Goal: Book appointment/travel/reservation

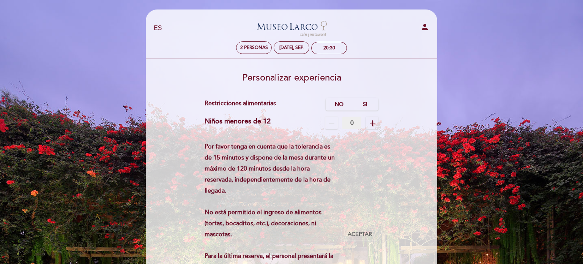
select select "es"
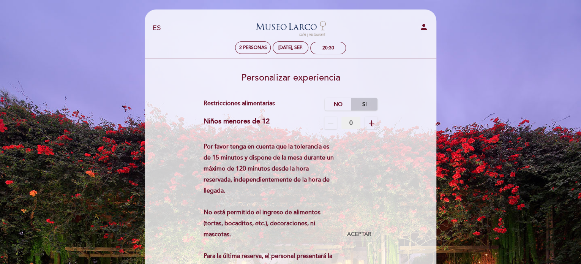
click at [361, 104] on label "Si" at bounding box center [364, 104] width 27 height 13
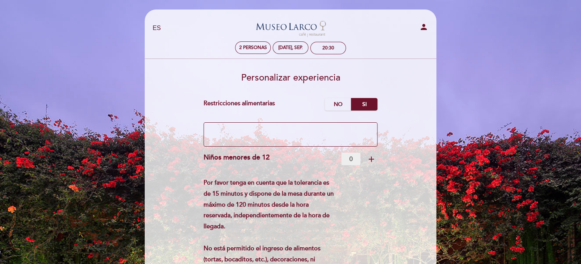
click at [322, 126] on textarea at bounding box center [290, 134] width 174 height 24
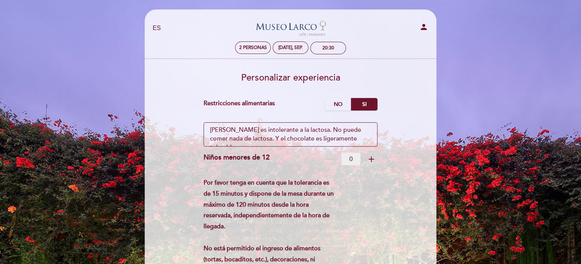
drag, startPoint x: 209, startPoint y: 128, endPoint x: 333, endPoint y: 127, distance: 123.7
click at [333, 127] on textarea at bounding box center [290, 134] width 174 height 24
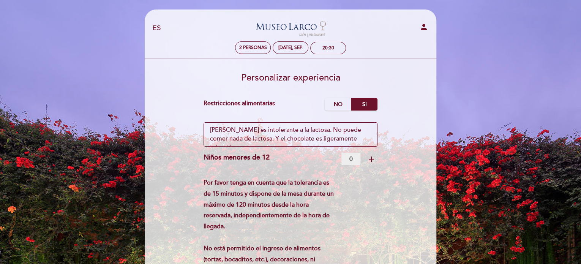
click at [342, 135] on textarea at bounding box center [290, 134] width 174 height 24
drag, startPoint x: 342, startPoint y: 136, endPoint x: 200, endPoint y: 126, distance: 142.3
click at [200, 126] on form "Cargo por servicio : 0 % Nothing selected 0 % 15 % 18 % 20 % Restricciones alim…" at bounding box center [290, 248] width 281 height 300
click at [340, 128] on textarea at bounding box center [290, 134] width 174 height 24
click at [252, 138] on textarea at bounding box center [290, 134] width 174 height 24
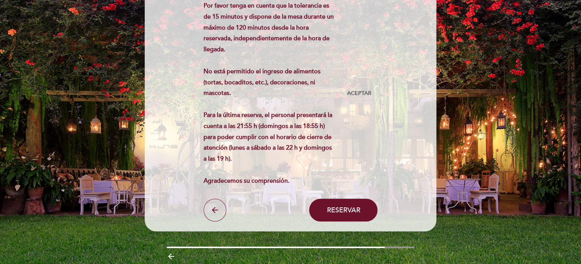
scroll to position [177, 0]
type textarea "[PERSON_NAME] es intolerante a la lactosa. No puede comer o tomar nada de lácte…"
click at [359, 94] on span "Aceptar" at bounding box center [358, 93] width 24 height 8
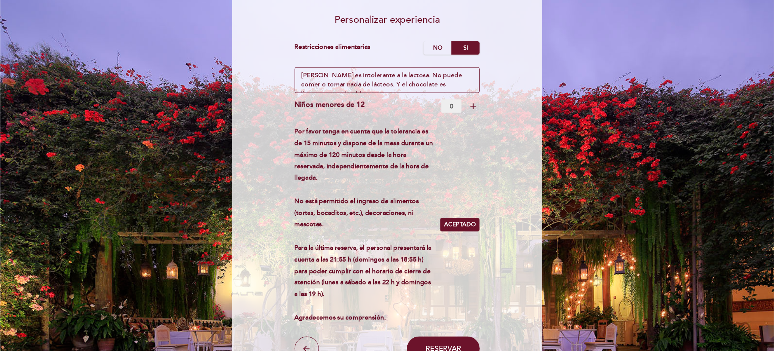
scroll to position [59, 0]
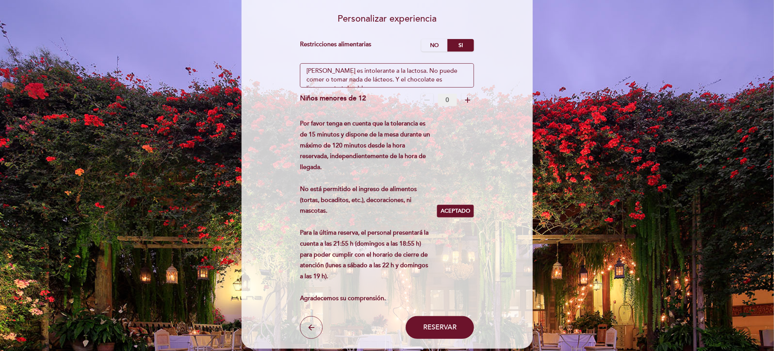
drag, startPoint x: 513, startPoint y: 1, endPoint x: 469, endPoint y: 278, distance: 280.5
click at [469, 263] on div "Por favor tenga en cuenta que la tolerancia es de 15 minutos y dispone de la me…" at bounding box center [387, 211] width 174 height 186
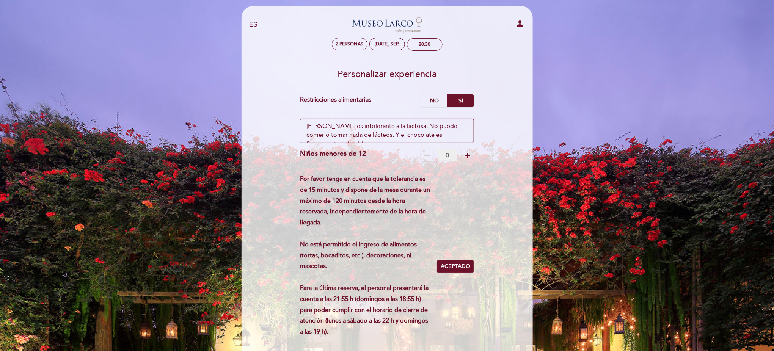
scroll to position [118, 0]
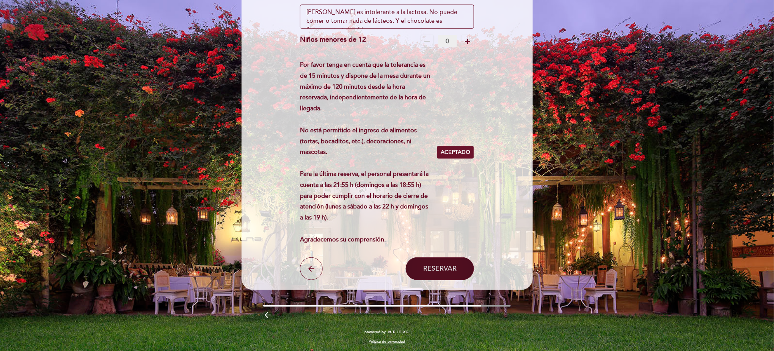
click at [440, 263] on button "Reservar" at bounding box center [440, 269] width 68 height 23
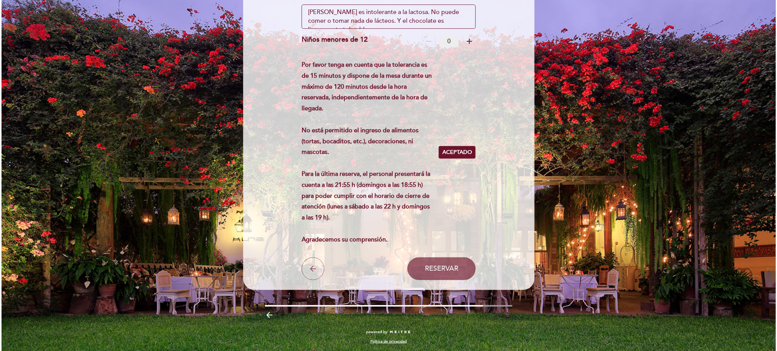
scroll to position [0, 0]
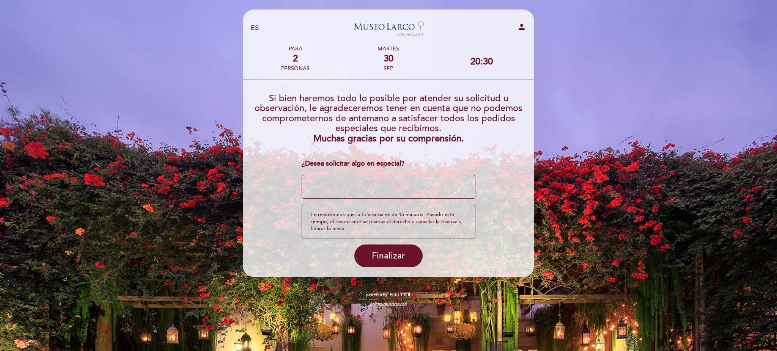
click at [377, 184] on textarea at bounding box center [389, 187] width 174 height 24
click at [348, 192] on textarea at bounding box center [389, 187] width 174 height 24
click at [441, 191] on textarea at bounding box center [389, 187] width 174 height 24
click at [454, 184] on textarea at bounding box center [389, 187] width 174 height 24
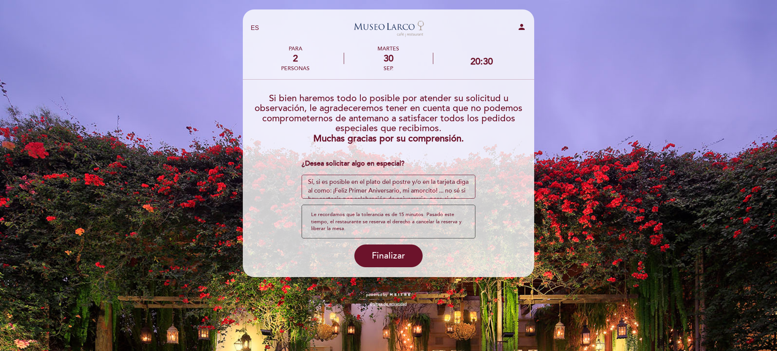
click at [454, 184] on textarea at bounding box center [389, 187] width 174 height 24
type textarea "Sí, si es posible en el plato del postre y/o en la tarjeta que usualmente coloc…"
click at [385, 255] on span "Finalizar" at bounding box center [388, 256] width 33 height 11
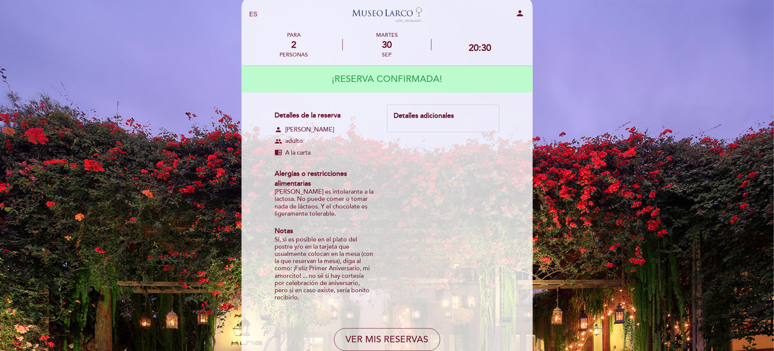
scroll to position [14, 0]
click at [431, 116] on div "Detalles adicionales" at bounding box center [443, 116] width 99 height 10
click at [405, 151] on div "Detalles de la reserva person [PERSON_NAME] group adulto chrome_reader_mode A l…" at bounding box center [387, 207] width 225 height 206
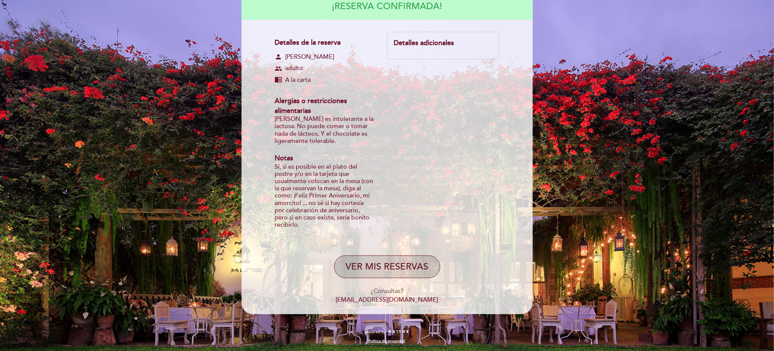
click at [403, 263] on button "VER MIS RESERVAS" at bounding box center [387, 267] width 106 height 23
select select "es"
